Goal: Information Seeking & Learning: Learn about a topic

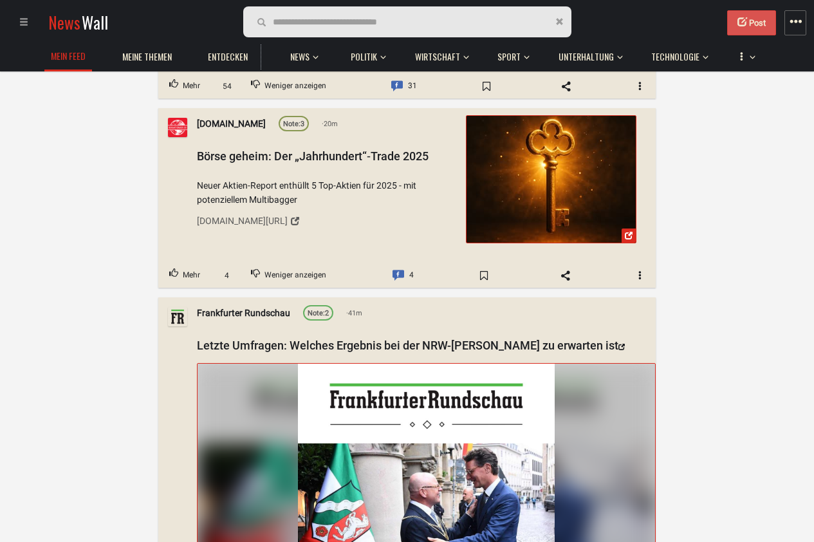
scroll to position [540, 0]
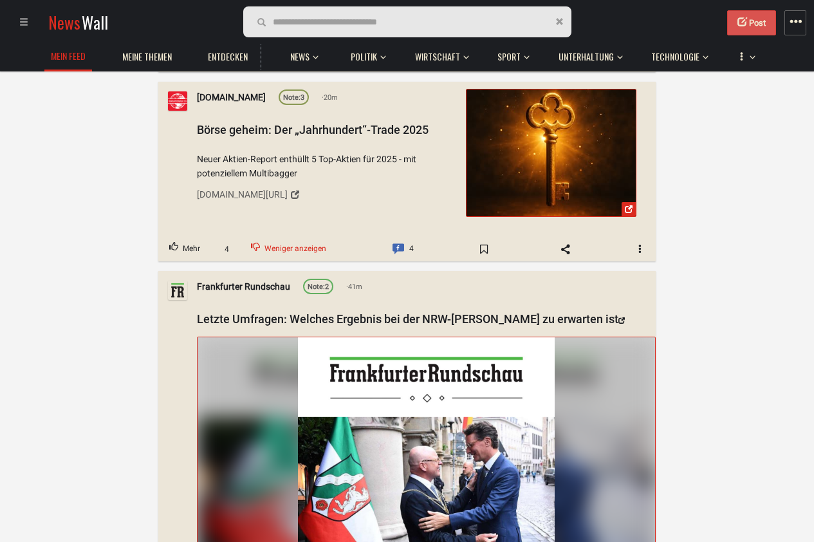
click at [264, 250] on button "Weniger anzeigen" at bounding box center [288, 249] width 97 height 24
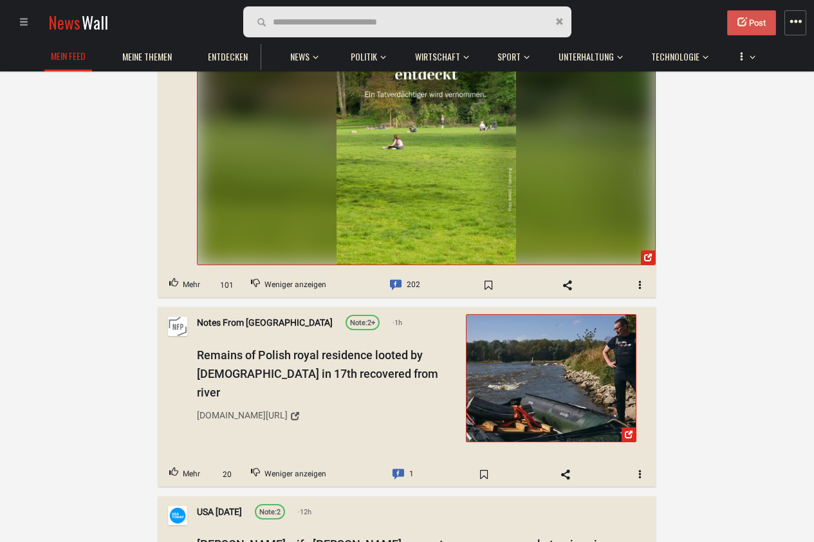
scroll to position [3397, 0]
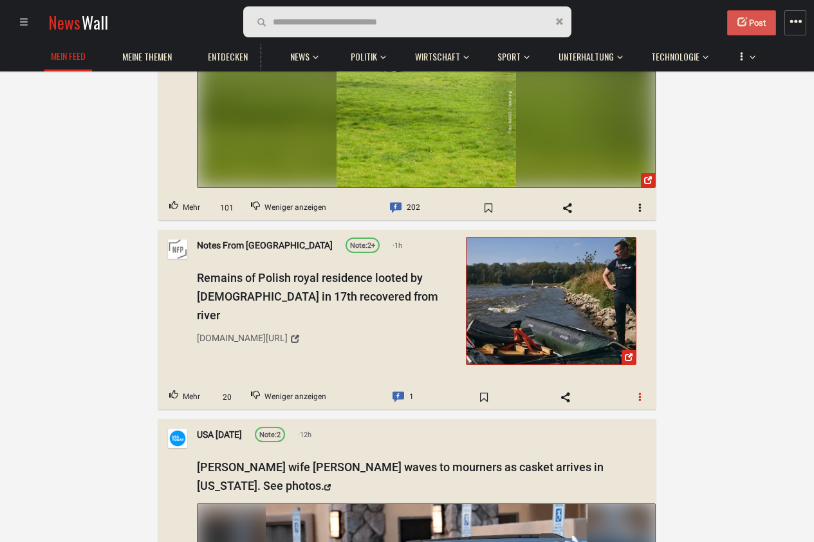
click at [641, 392] on span "button" at bounding box center [640, 396] width 9 height 9
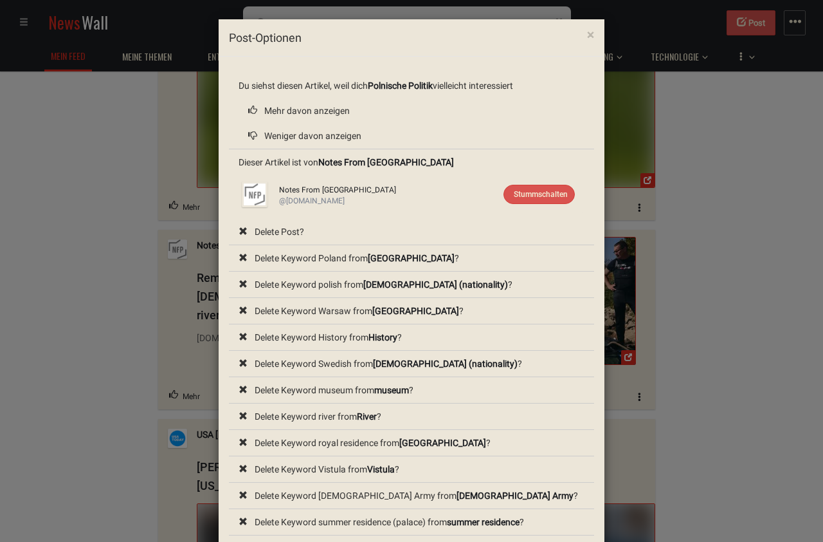
click at [764, 312] on div "× Post-Optionen Du siehst diesen Artikel, weil dich Polnische Politik vielleich…" at bounding box center [411, 271] width 823 height 542
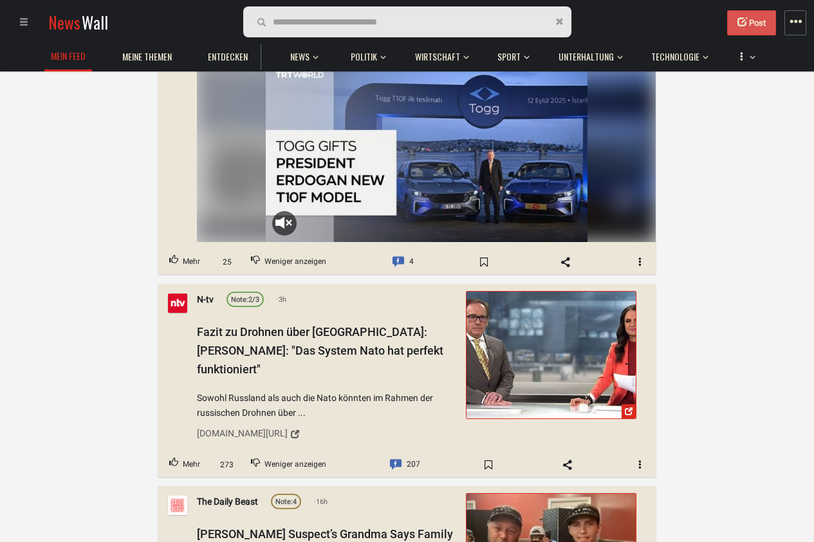
scroll to position [6253, 0]
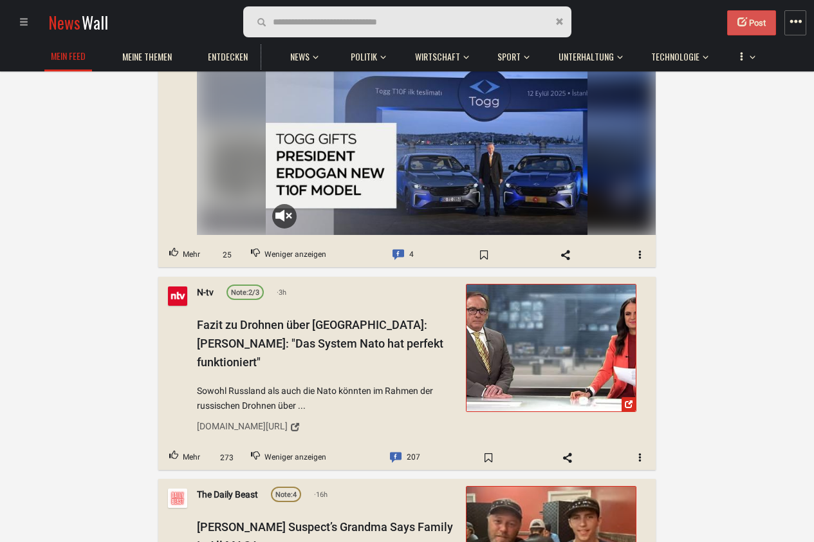
click at [587, 335] on img at bounding box center [550, 347] width 169 height 127
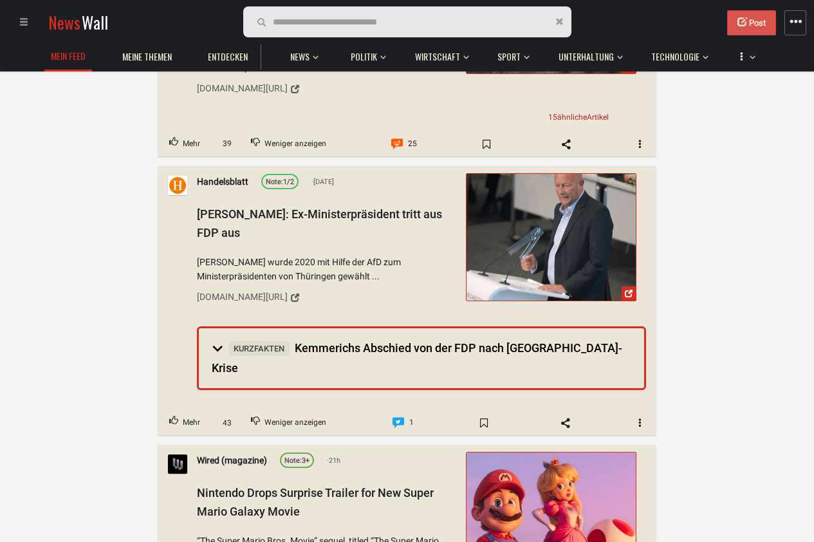
scroll to position [0, 0]
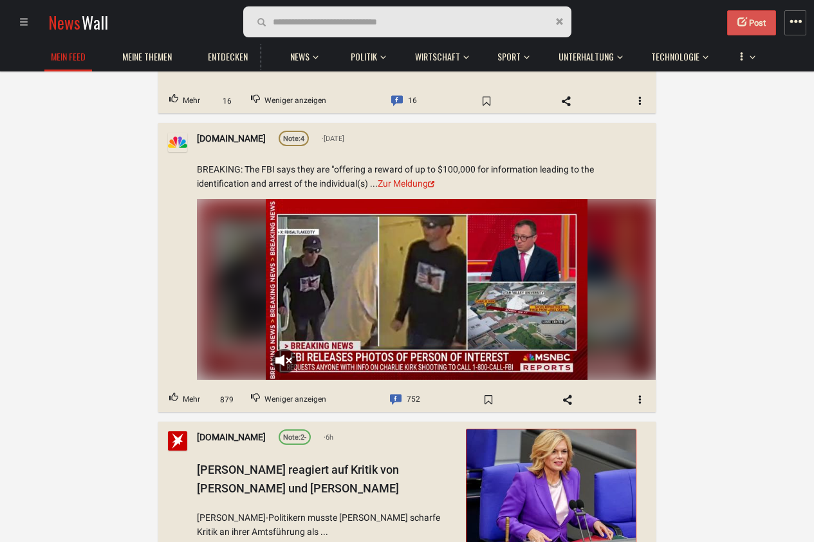
scroll to position [4246, 0]
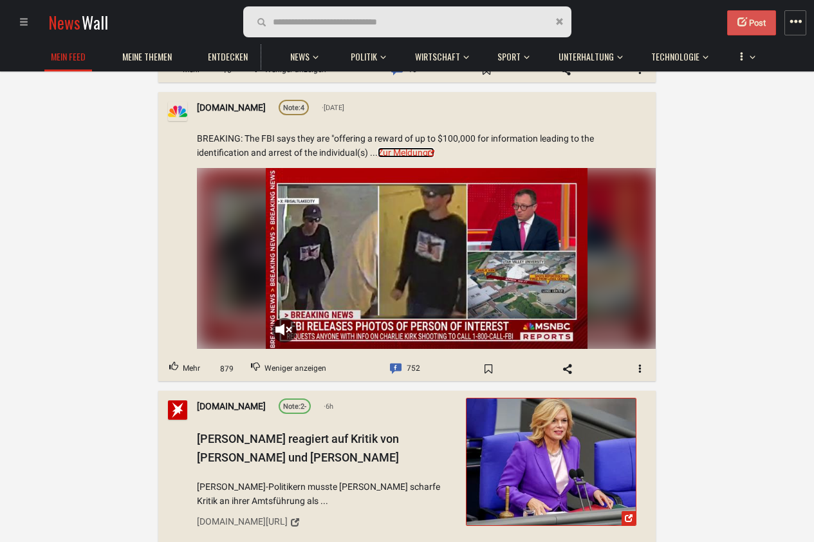
click at [412, 147] on link "Zur Meldung" at bounding box center [406, 152] width 57 height 10
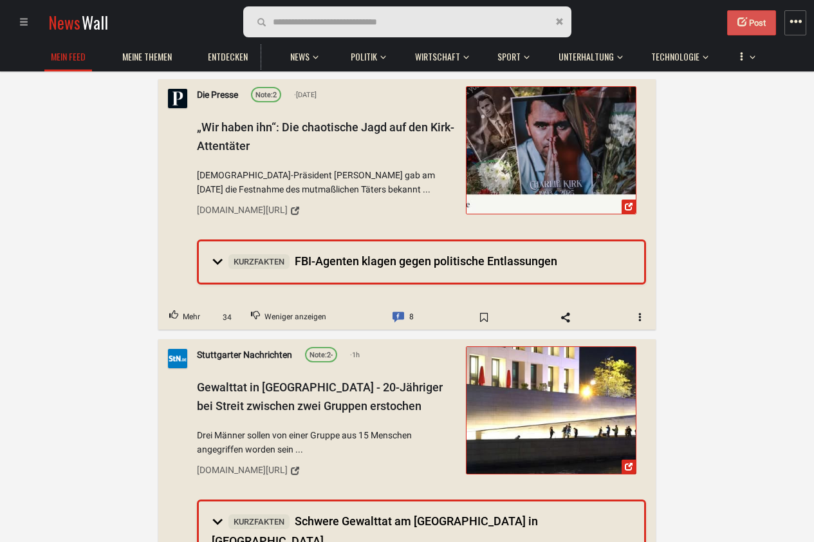
scroll to position [5018, 0]
